Goal: Task Accomplishment & Management: Manage account settings

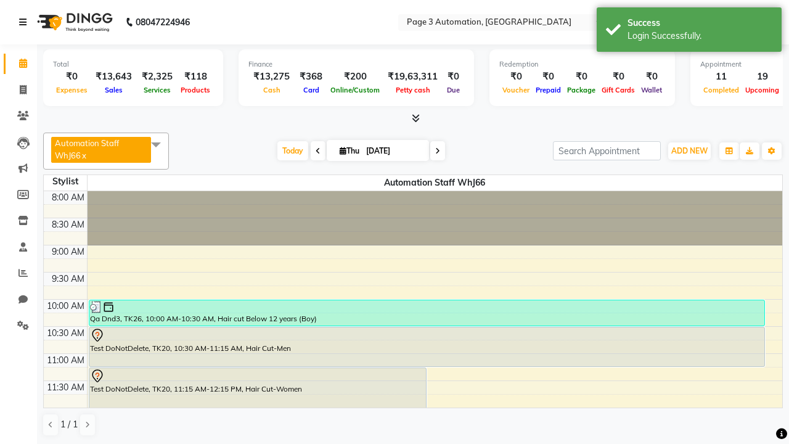
click at [25, 22] on icon at bounding box center [22, 22] width 7 height 9
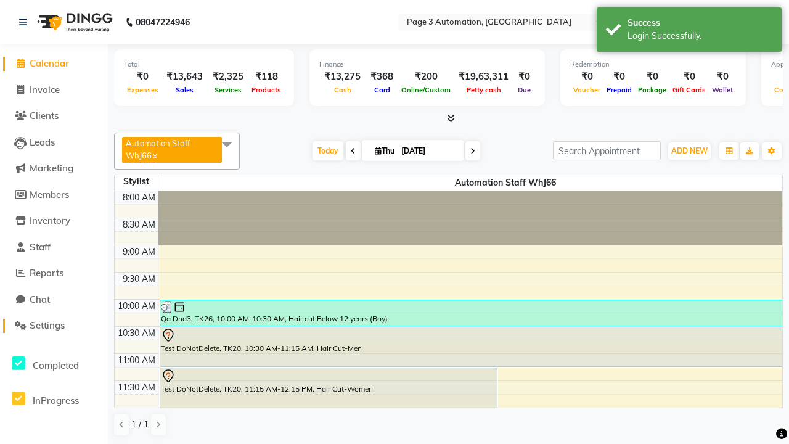
click at [54, 326] on span "Settings" at bounding box center [47, 325] width 35 height 12
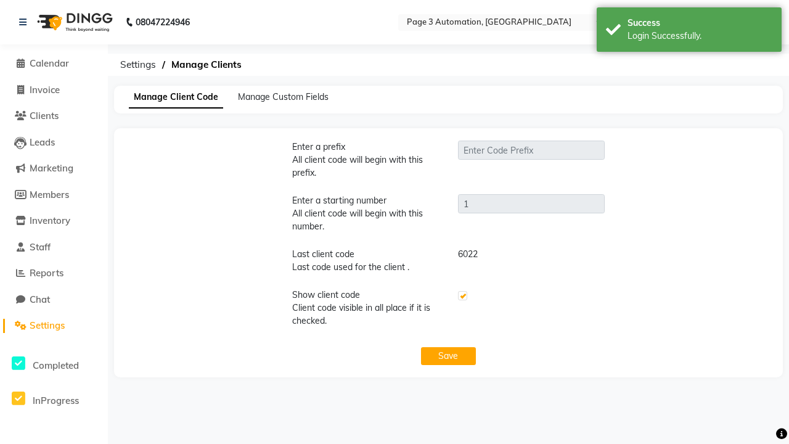
type input "PWA"
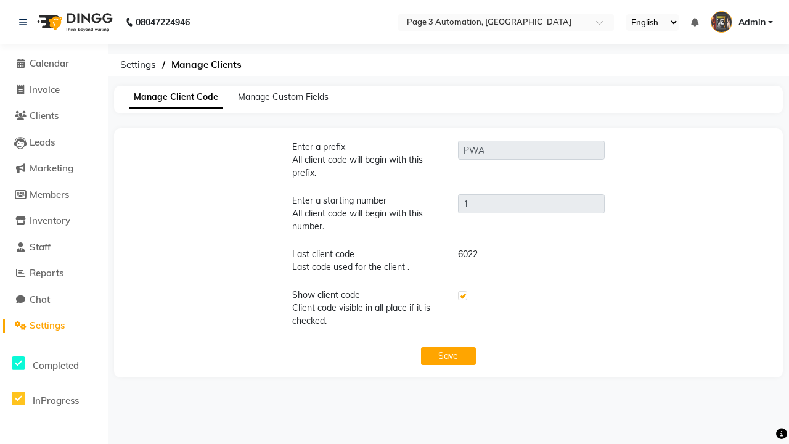
click at [462, 296] on label at bounding box center [462, 295] width 9 height 9
click at [462, 296] on input "checkbox" at bounding box center [462, 296] width 8 height 8
checkbox input "false"
click at [448, 356] on button "Save" at bounding box center [448, 356] width 55 height 18
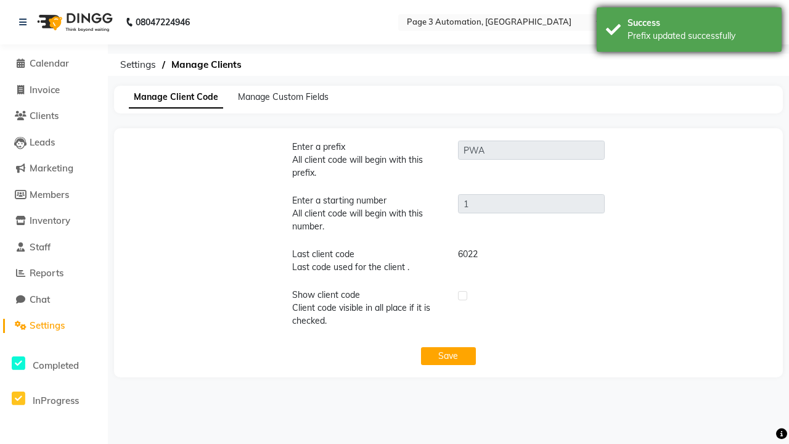
click at [689, 31] on div "Prefix updated successfully" at bounding box center [700, 36] width 145 height 13
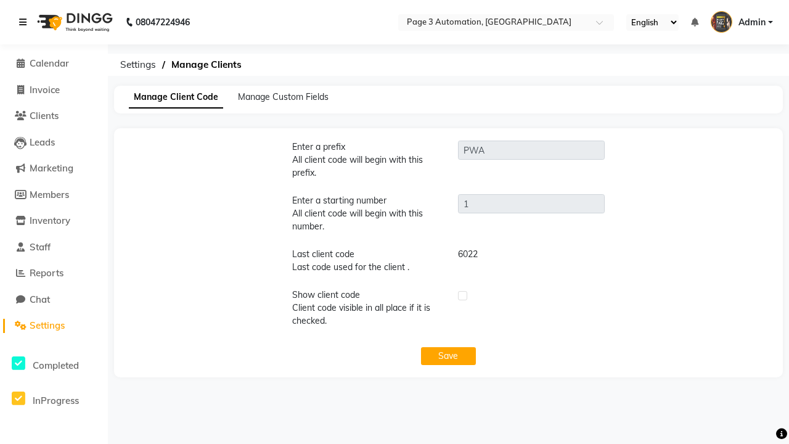
click at [25, 22] on icon at bounding box center [22, 22] width 7 height 9
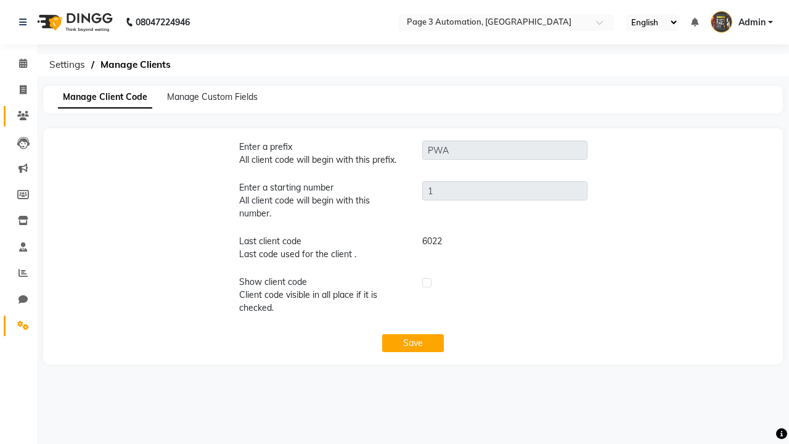
click at [18, 116] on icon at bounding box center [23, 115] width 12 height 9
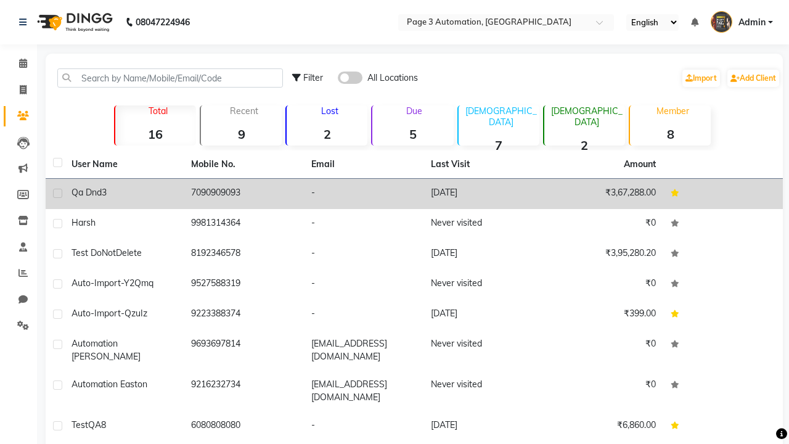
click at [414, 194] on td "-" at bounding box center [364, 194] width 120 height 30
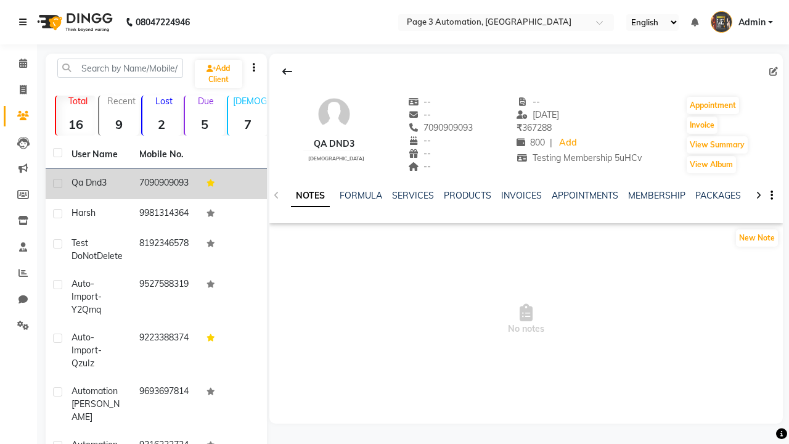
click at [25, 22] on icon at bounding box center [22, 22] width 7 height 9
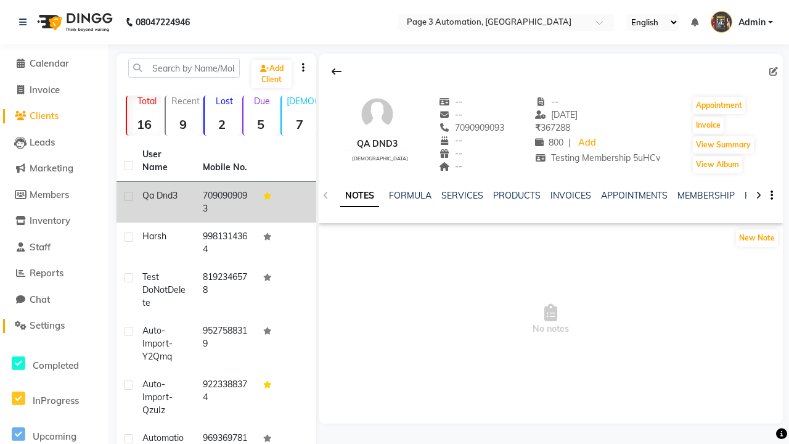
click at [54, 326] on span "Settings" at bounding box center [47, 325] width 35 height 12
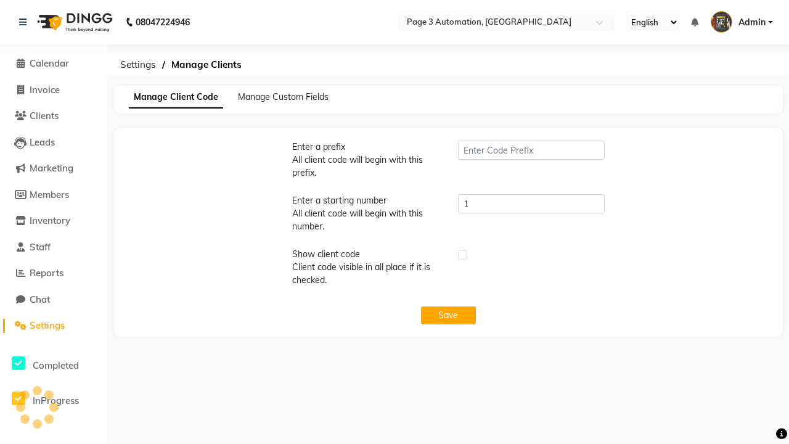
type input "PWA"
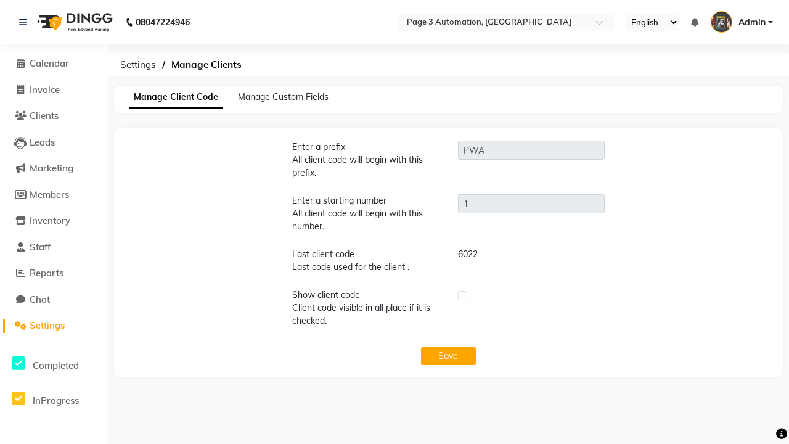
click at [462, 296] on label at bounding box center [462, 295] width 9 height 9
click at [462, 296] on input "checkbox" at bounding box center [462, 296] width 8 height 8
checkbox input "true"
click at [448, 356] on button "Save" at bounding box center [448, 356] width 55 height 18
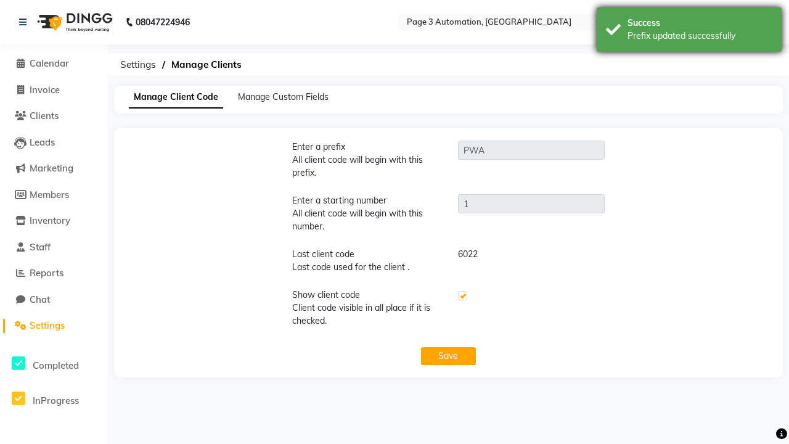
click at [689, 31] on div "Prefix updated successfully" at bounding box center [700, 36] width 145 height 13
click at [25, 22] on icon at bounding box center [22, 22] width 7 height 9
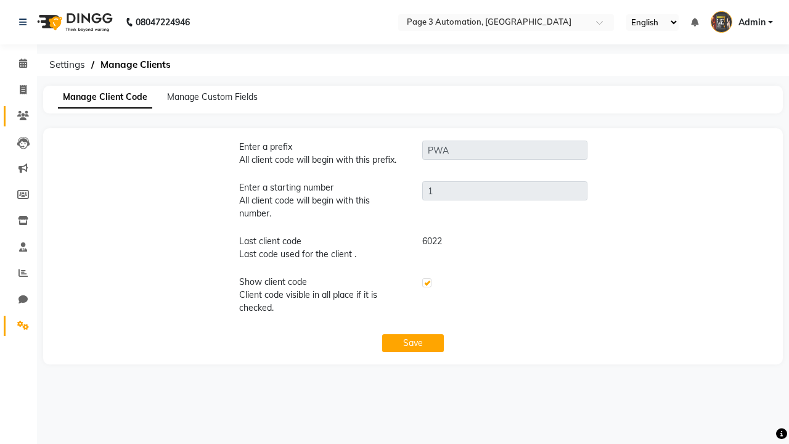
click at [18, 116] on icon at bounding box center [23, 115] width 12 height 9
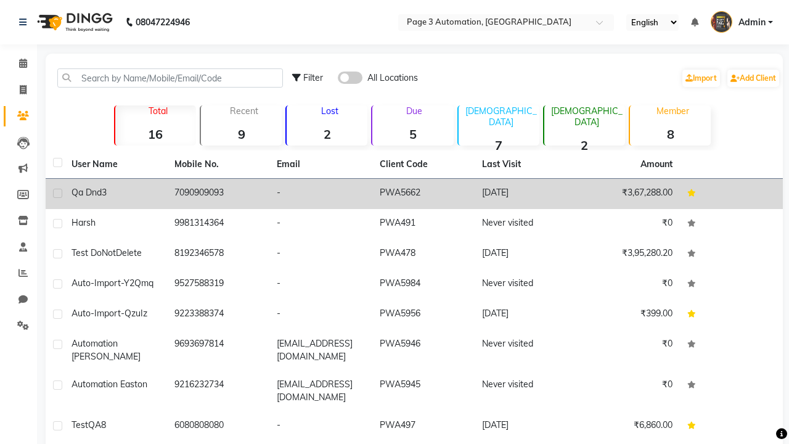
click at [414, 194] on td "PWA5662" at bounding box center [423, 194] width 103 height 30
